Goal: Task Accomplishment & Management: Manage account settings

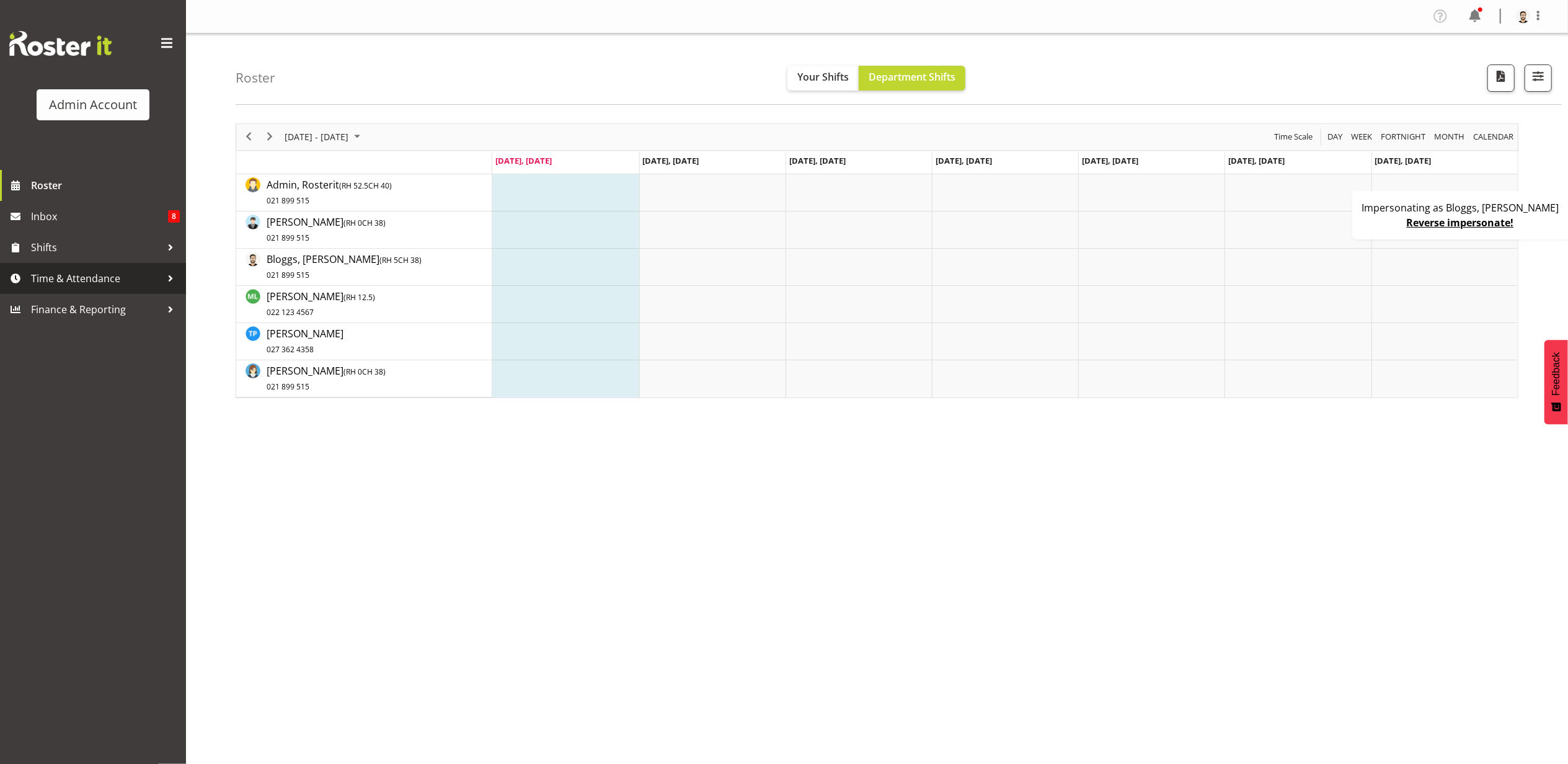
click at [124, 266] on link "Time & Attendance" at bounding box center [93, 278] width 186 height 31
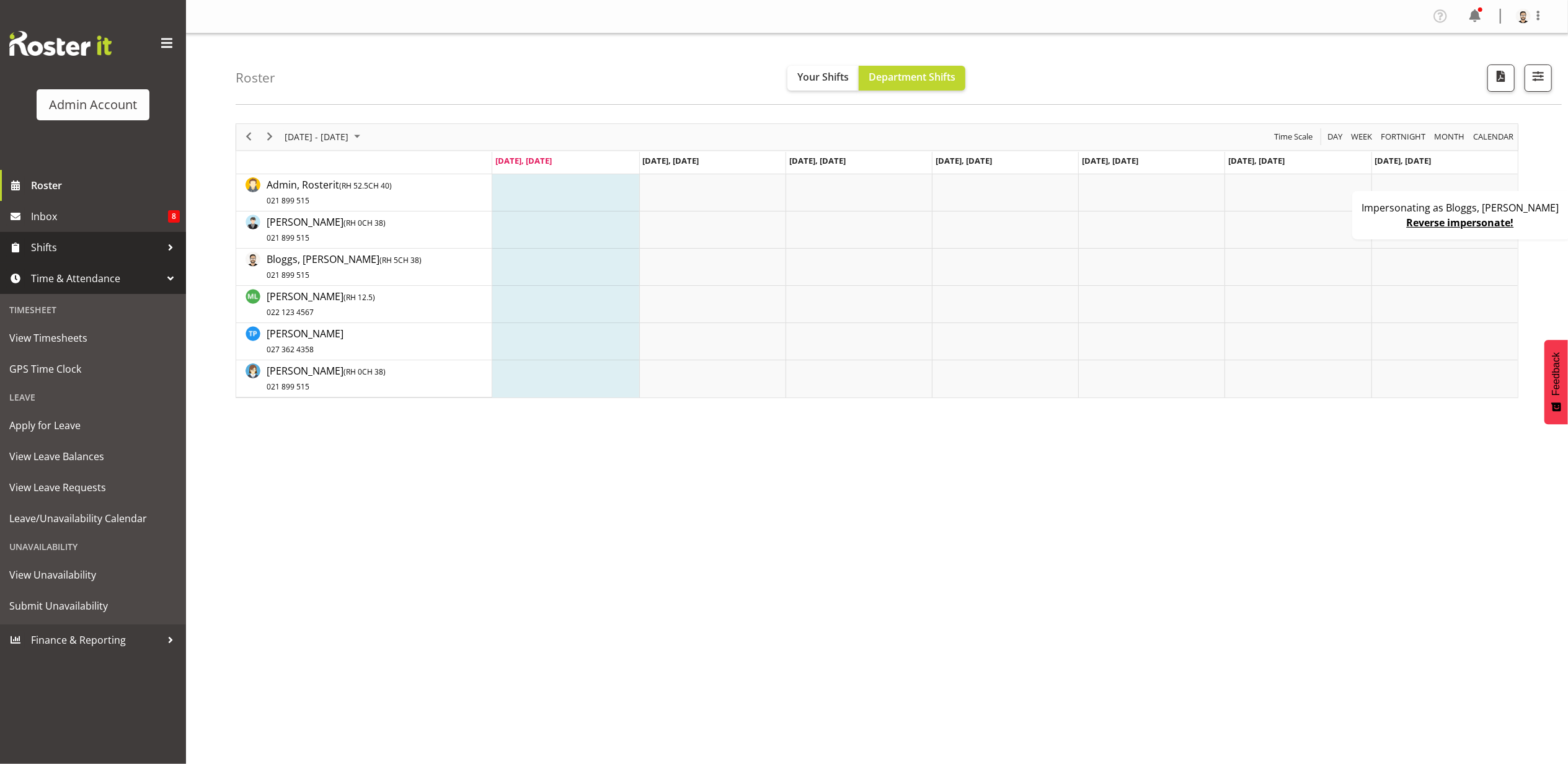
click at [112, 241] on span "Shifts" at bounding box center [96, 247] width 130 height 18
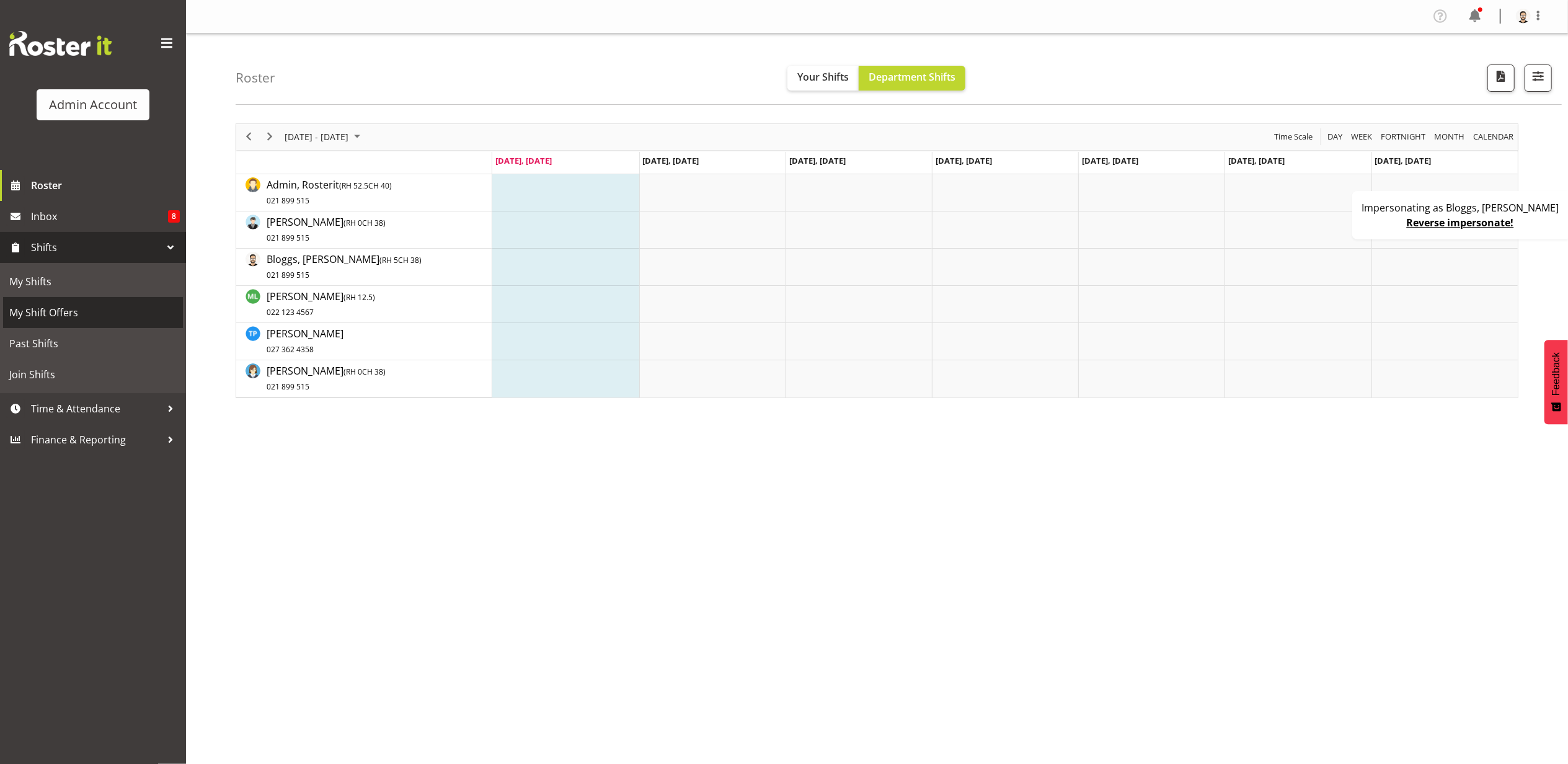
click at [73, 314] on span "My Shift Offers" at bounding box center [93, 312] width 167 height 18
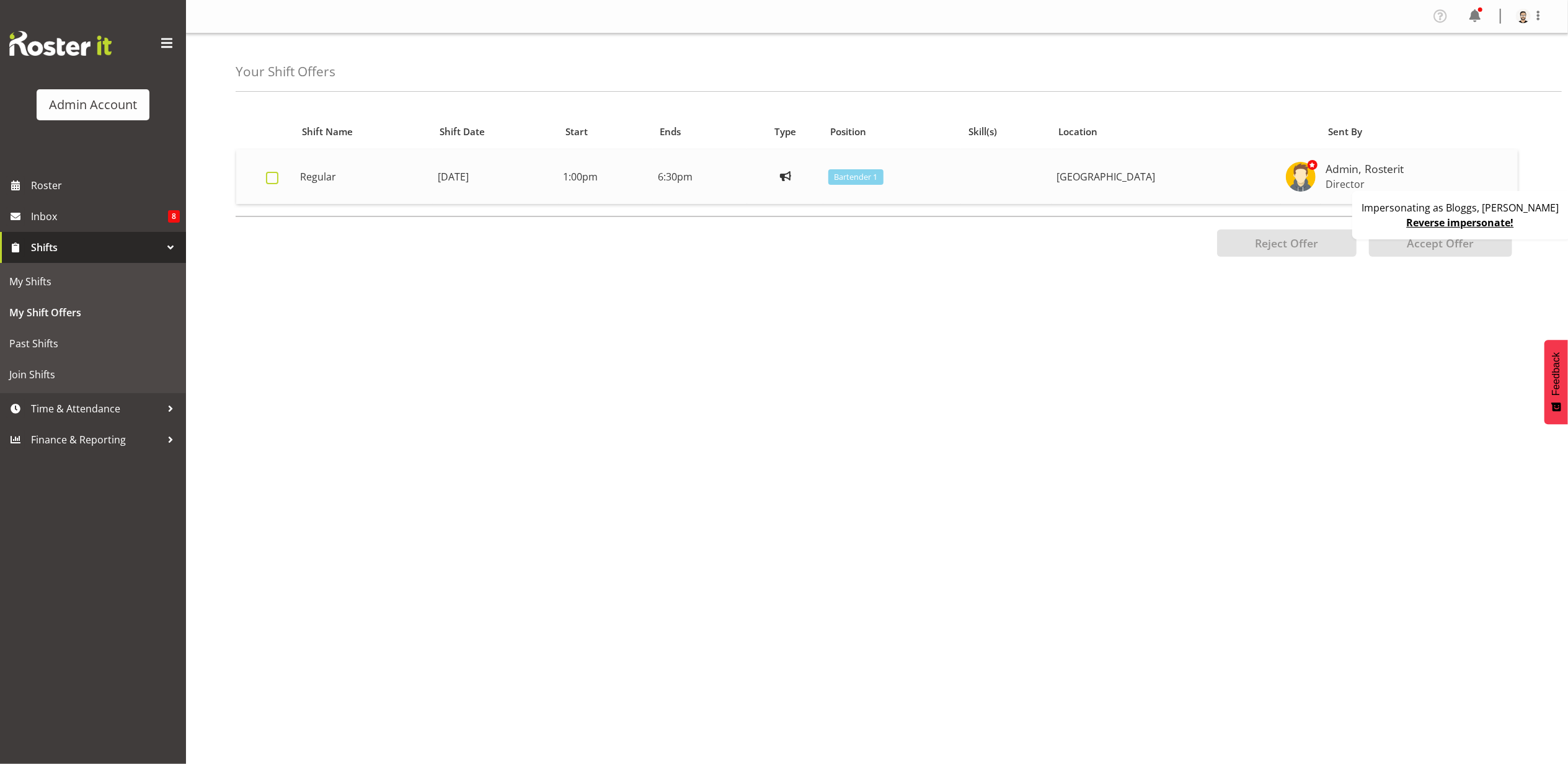
click at [275, 181] on span at bounding box center [272, 178] width 13 height 13
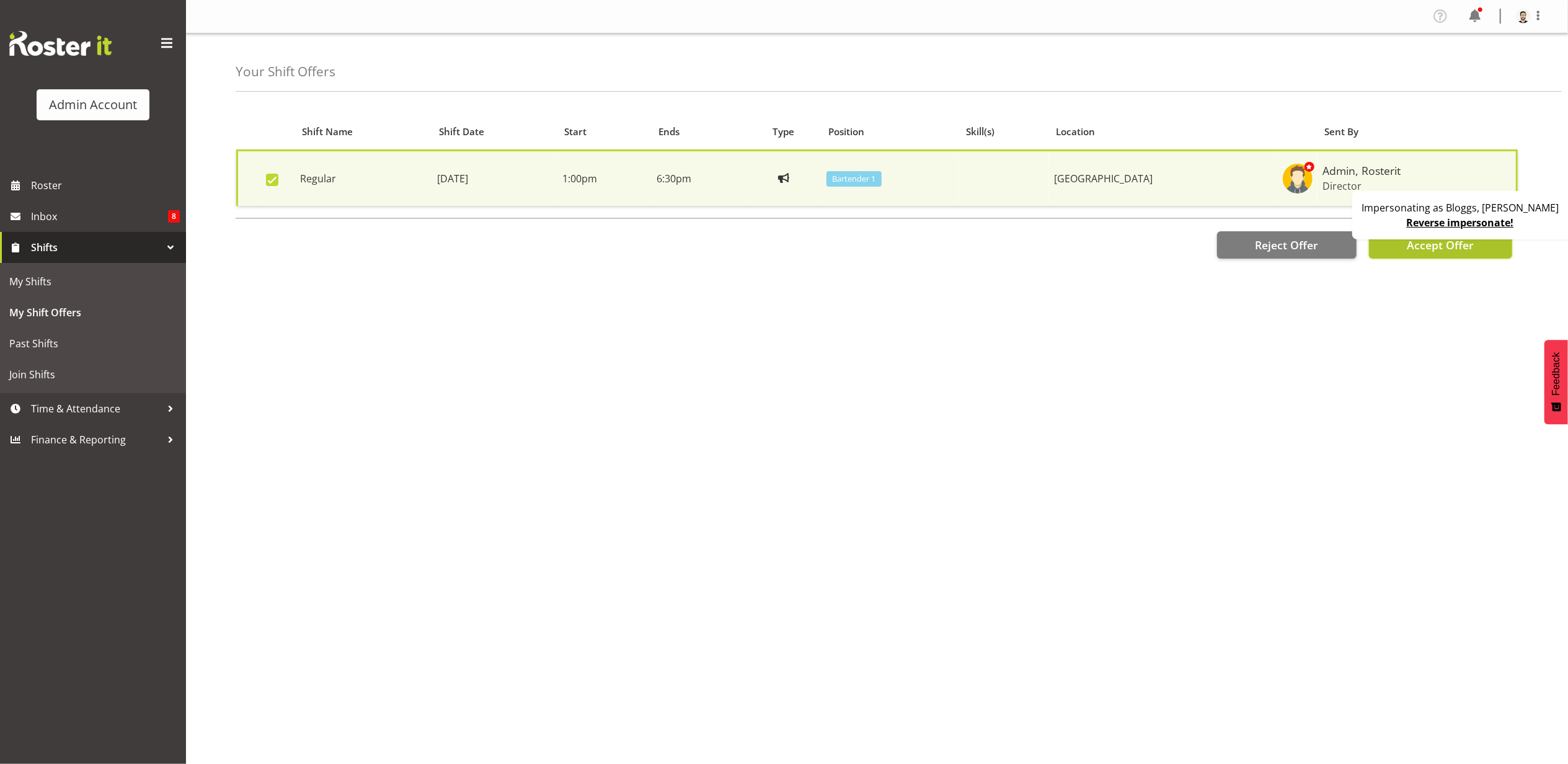
click at [1446, 249] on span "Accept Offer" at bounding box center [1441, 245] width 67 height 15
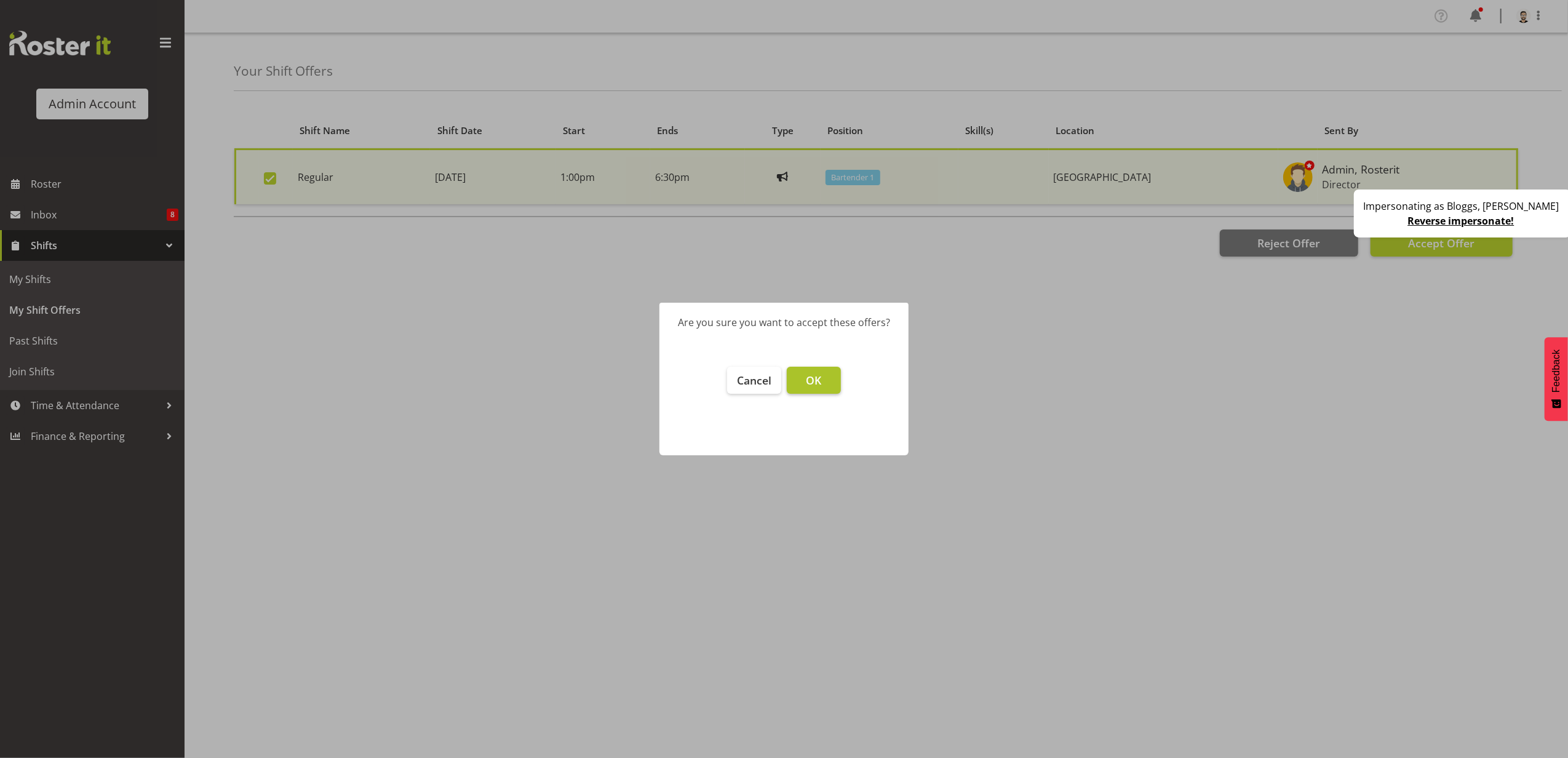
click at [807, 373] on span "OK" at bounding box center [813, 380] width 15 height 15
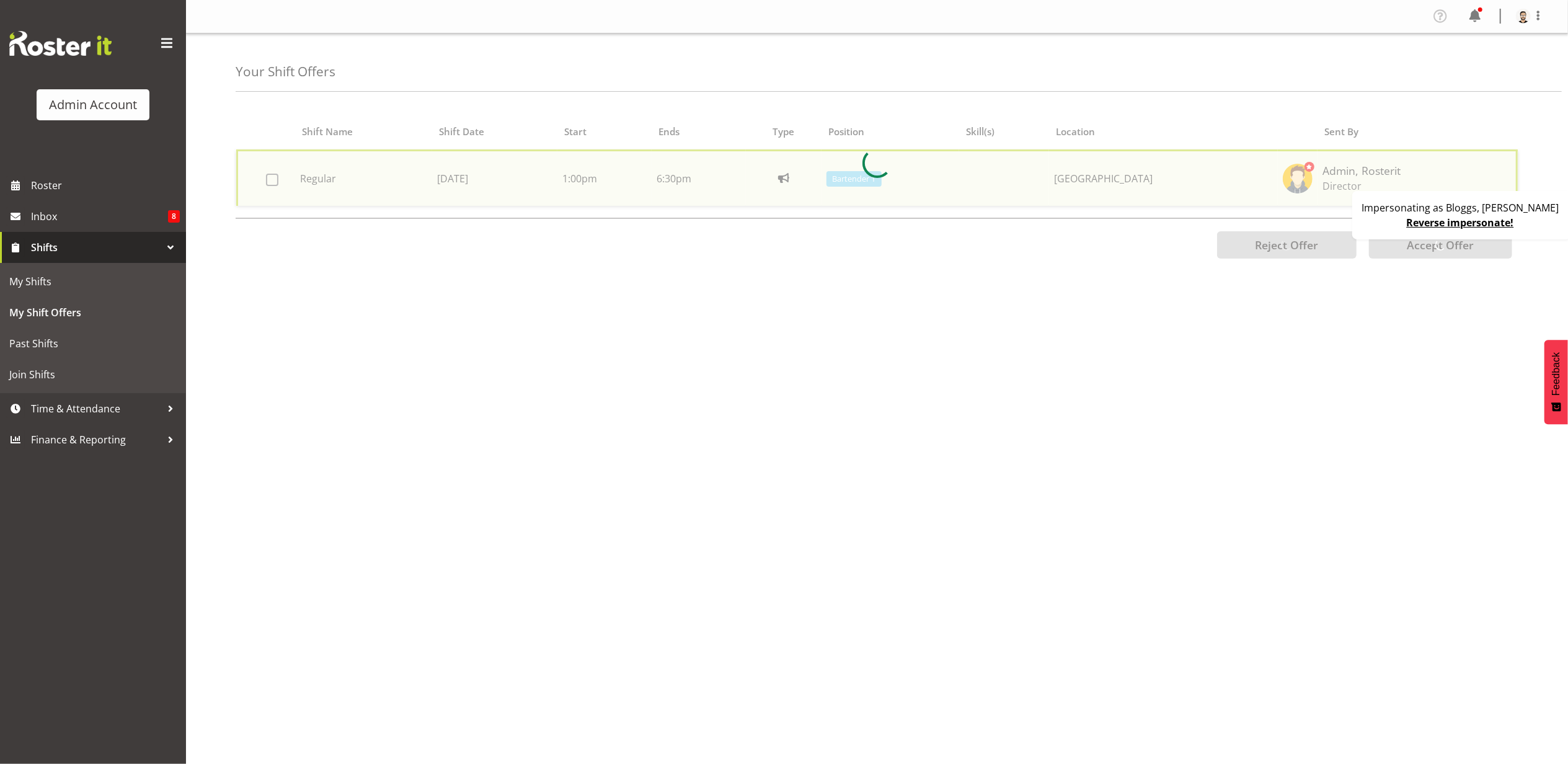
checkbox input "false"
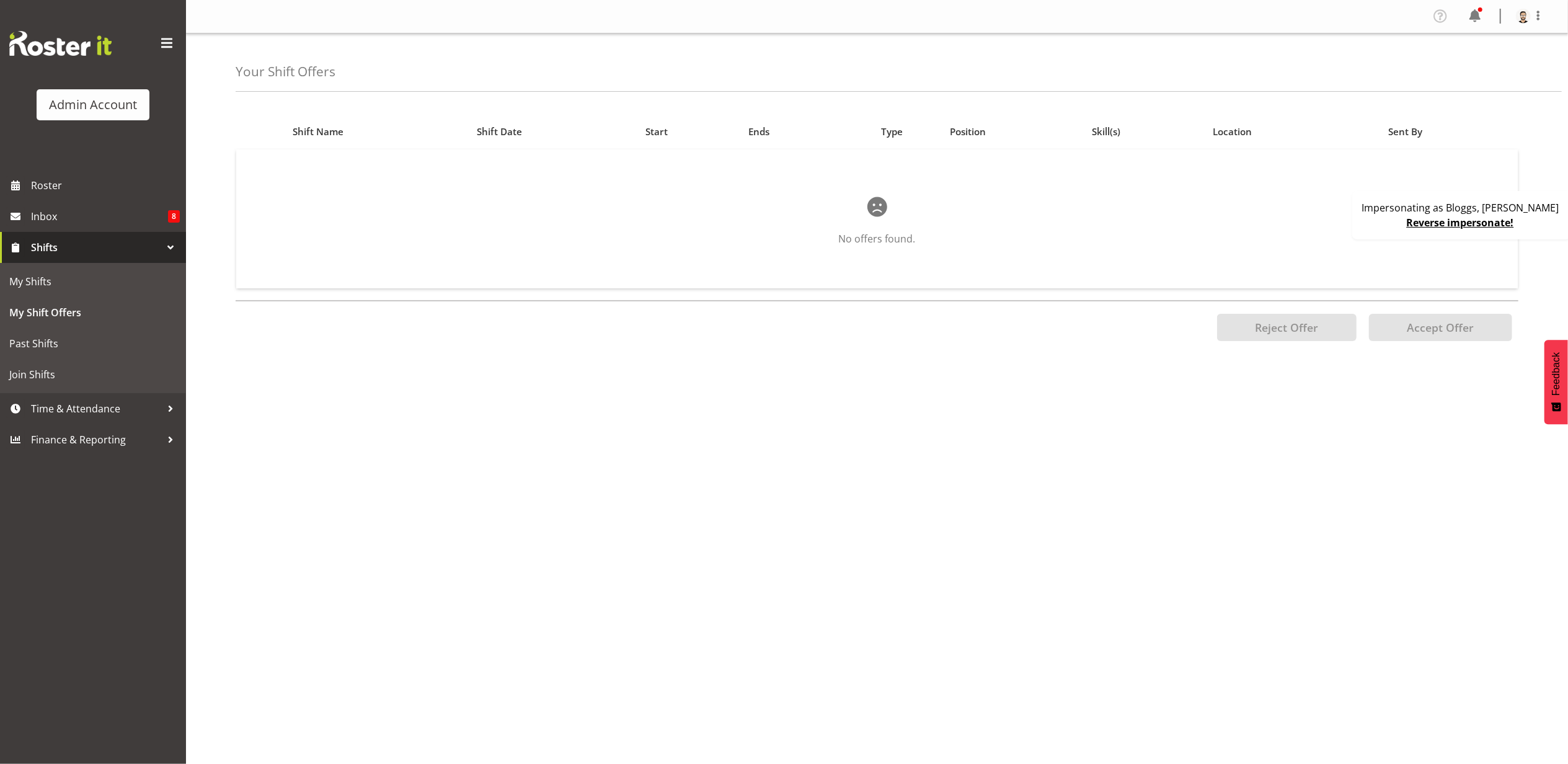
click at [1457, 220] on link "Reverse impersonate!" at bounding box center [1461, 222] width 107 height 14
